Goal: Task Accomplishment & Management: Manage account settings

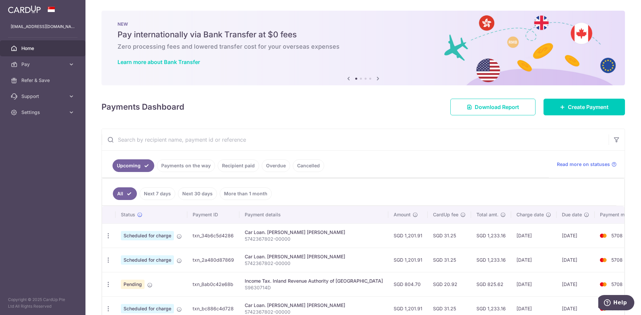
click at [429, 128] on div "× Pause Schedule Pause all future payments in this series Pause just this one p…" at bounding box center [362, 157] width 555 height 315
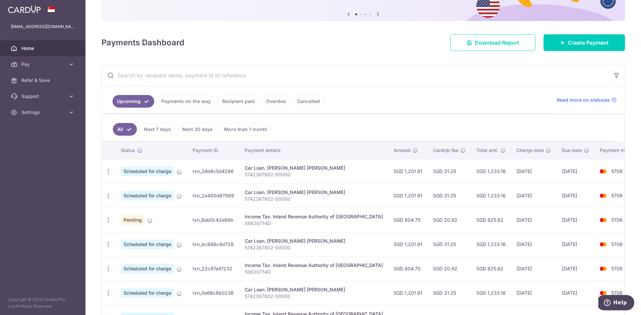
scroll to position [133, 0]
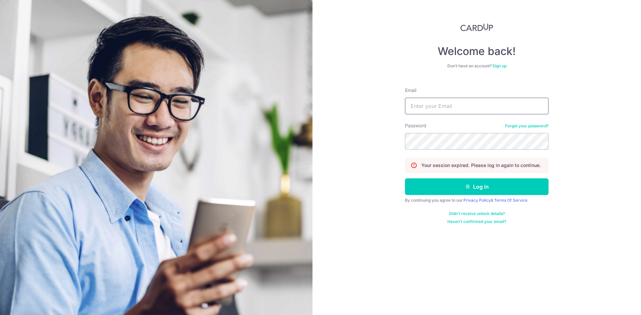
click at [461, 99] on input "Email" at bounding box center [476, 106] width 143 height 17
type input "[EMAIL_ADDRESS][DOMAIN_NAME]"
click at [405, 179] on button "Log in" at bounding box center [476, 187] width 143 height 17
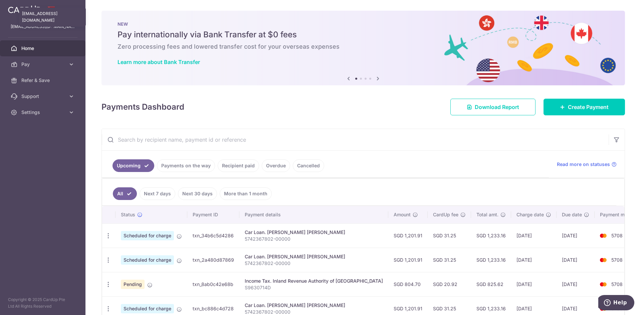
click at [29, 30] on p "[EMAIL_ADDRESS][DOMAIN_NAME]" at bounding box center [43, 26] width 64 height 7
click at [32, 117] on link "Settings" at bounding box center [42, 112] width 85 height 16
click at [29, 150] on link "Logout" at bounding box center [42, 144] width 85 height 16
